Goal: Information Seeking & Learning: Learn about a topic

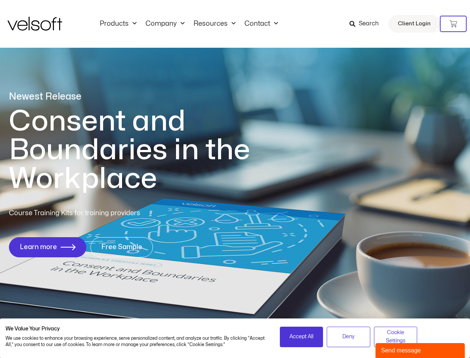
click at [235, 179] on h1 "Consent and Boundaries in the Workplace" at bounding box center [145, 150] width 272 height 86
click at [454, 24] on icon at bounding box center [453, 23] width 7 height 7
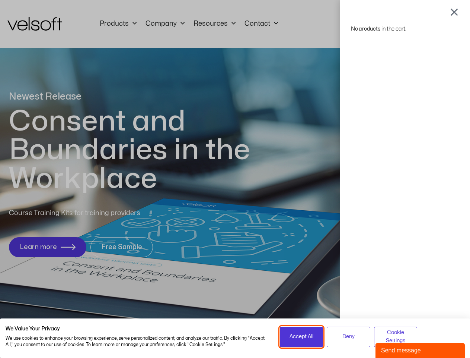
click at [302, 336] on span "Accept All" at bounding box center [302, 336] width 24 height 8
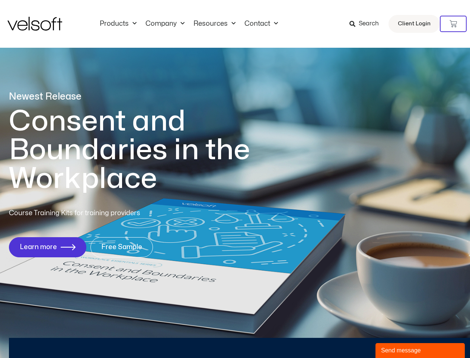
click at [235, 179] on div "No products in the cart." at bounding box center [235, 179] width 0 height 0
click at [421, 350] on div "Send message" at bounding box center [420, 350] width 78 height 9
